Goal: Navigation & Orientation: Go to known website

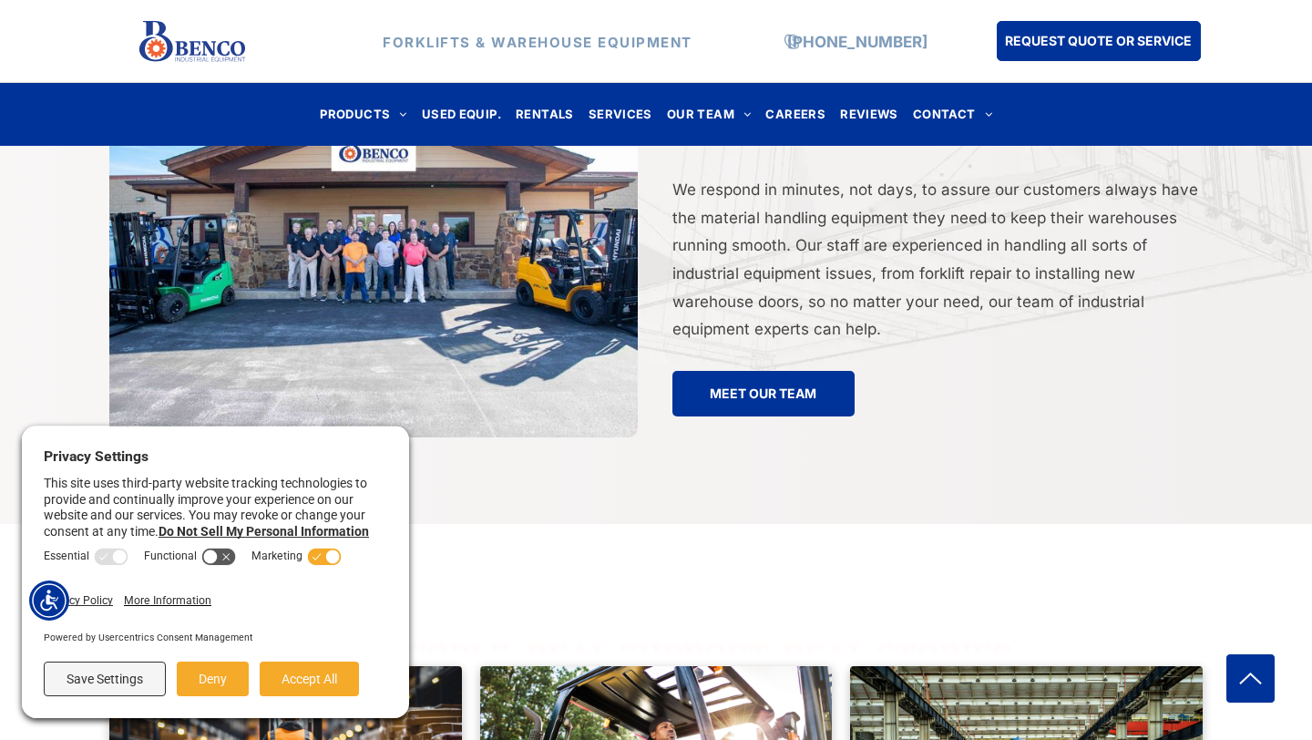
scroll to position [3674, 0]
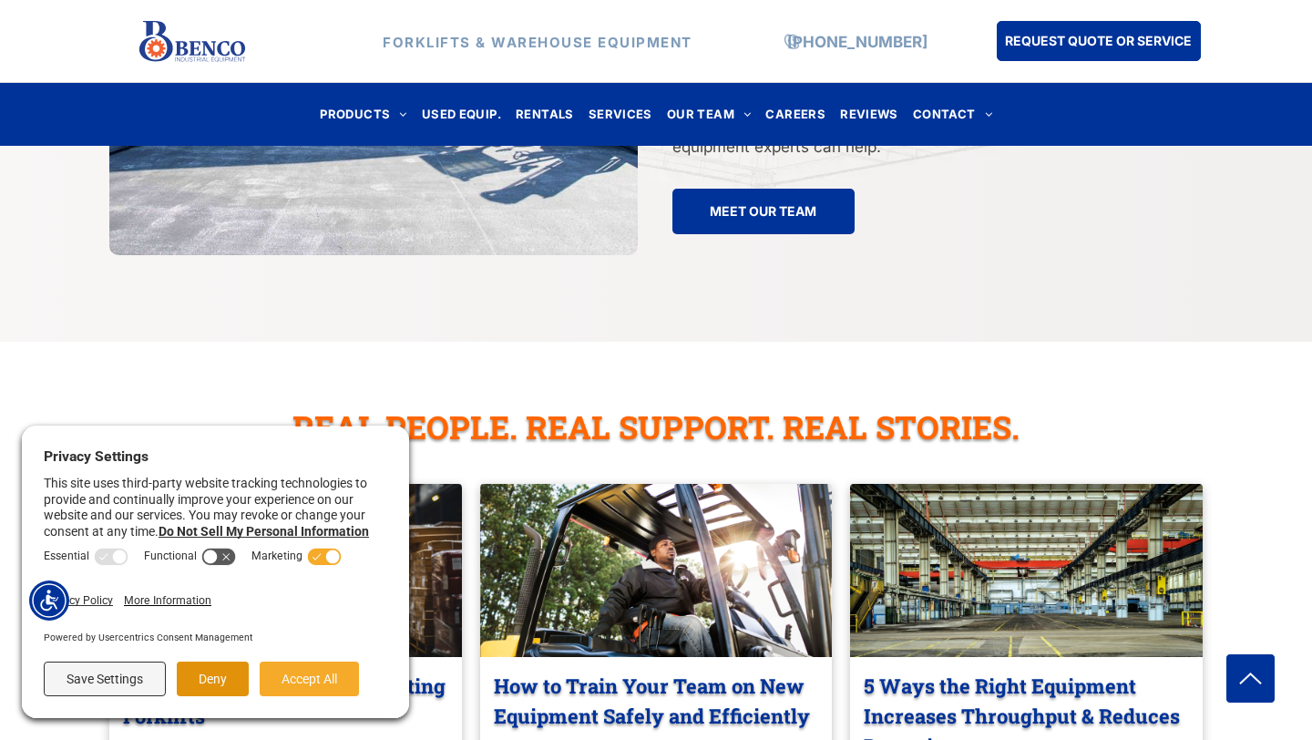
click at [232, 685] on button "Deny" at bounding box center [213, 678] width 72 height 35
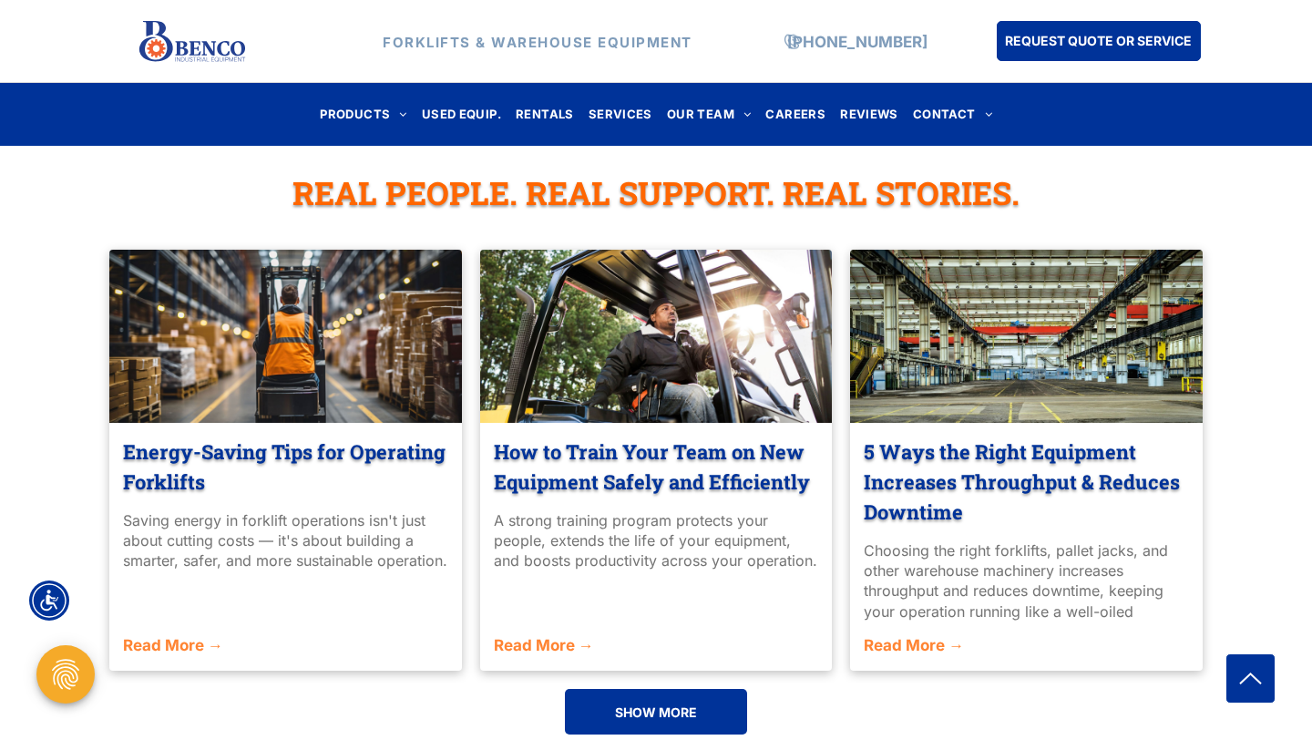
scroll to position [4362, 0]
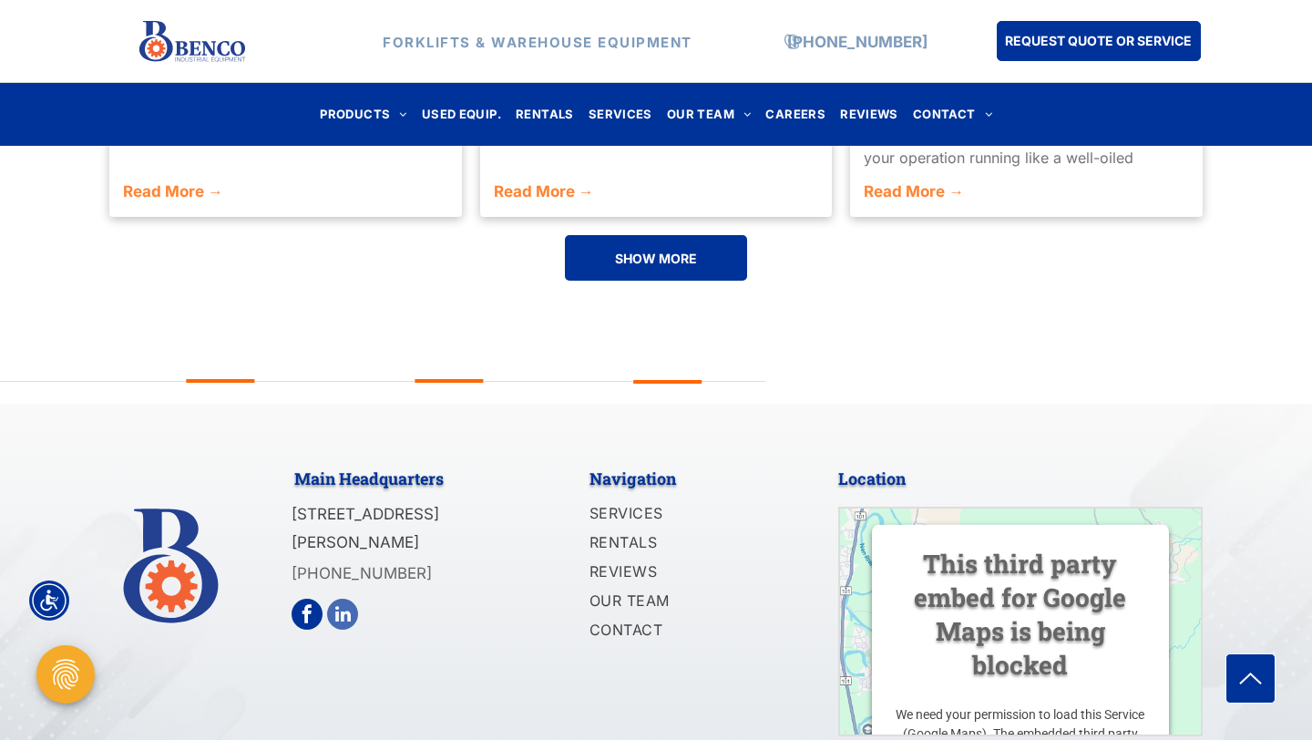
click at [342, 599] on span "linkedin" at bounding box center [342, 614] width 31 height 31
